Goal: Task Accomplishment & Management: Use online tool/utility

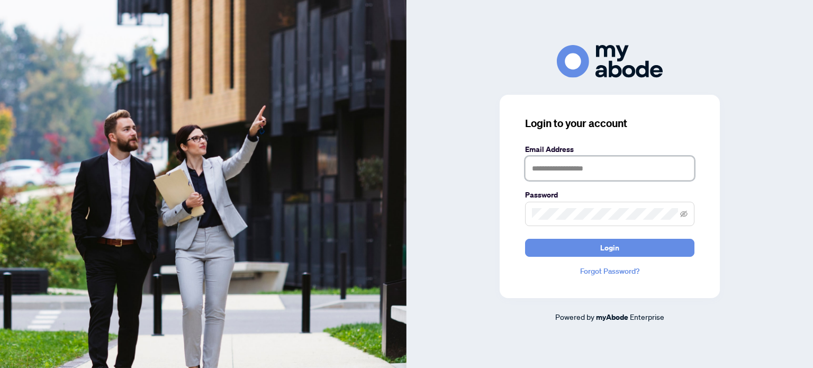
click at [545, 175] on input "text" at bounding box center [609, 168] width 169 height 24
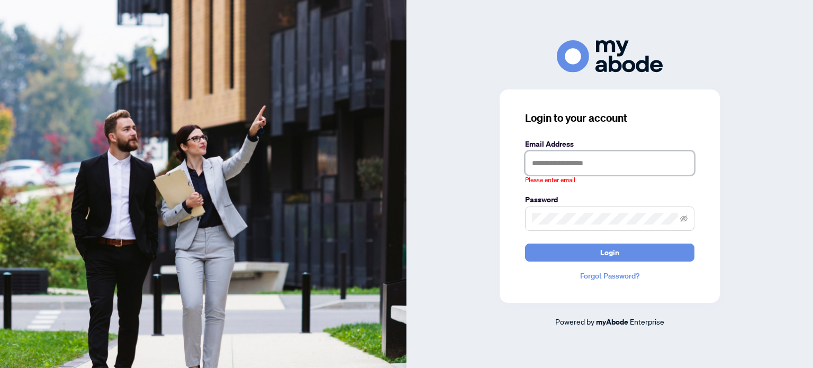
type input "**********"
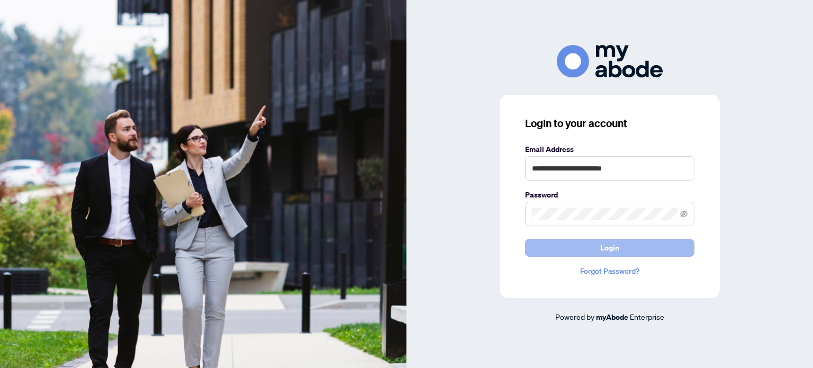
click at [570, 242] on button "Login" at bounding box center [609, 248] width 169 height 18
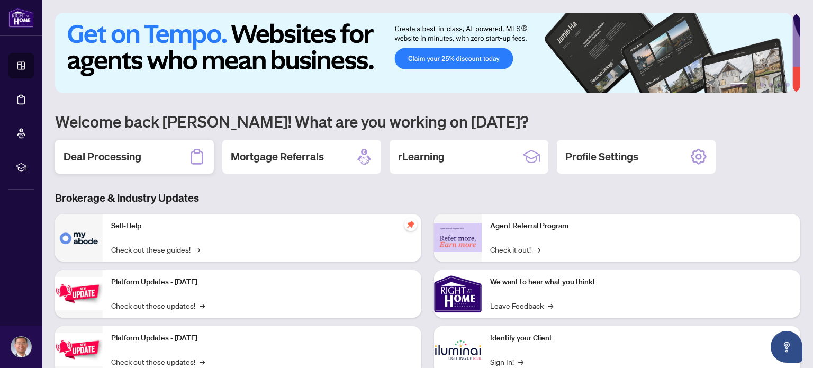
click at [119, 164] on div "Deal Processing" at bounding box center [134, 157] width 159 height 34
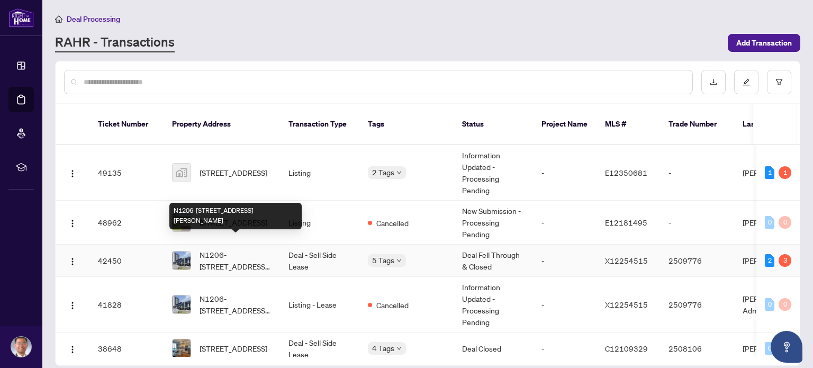
click at [207, 249] on span "N1206-[STREET_ADDRESS][PERSON_NAME]" at bounding box center [235, 260] width 72 height 23
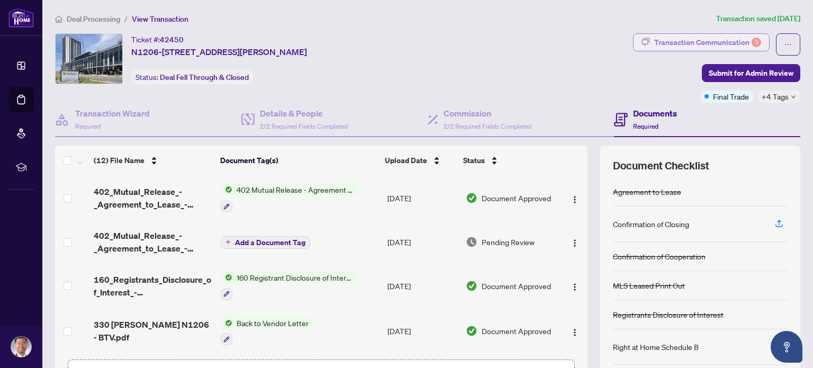
click at [672, 40] on div "Transaction Communication 3" at bounding box center [707, 42] width 107 height 17
